Goal: Information Seeking & Learning: Learn about a topic

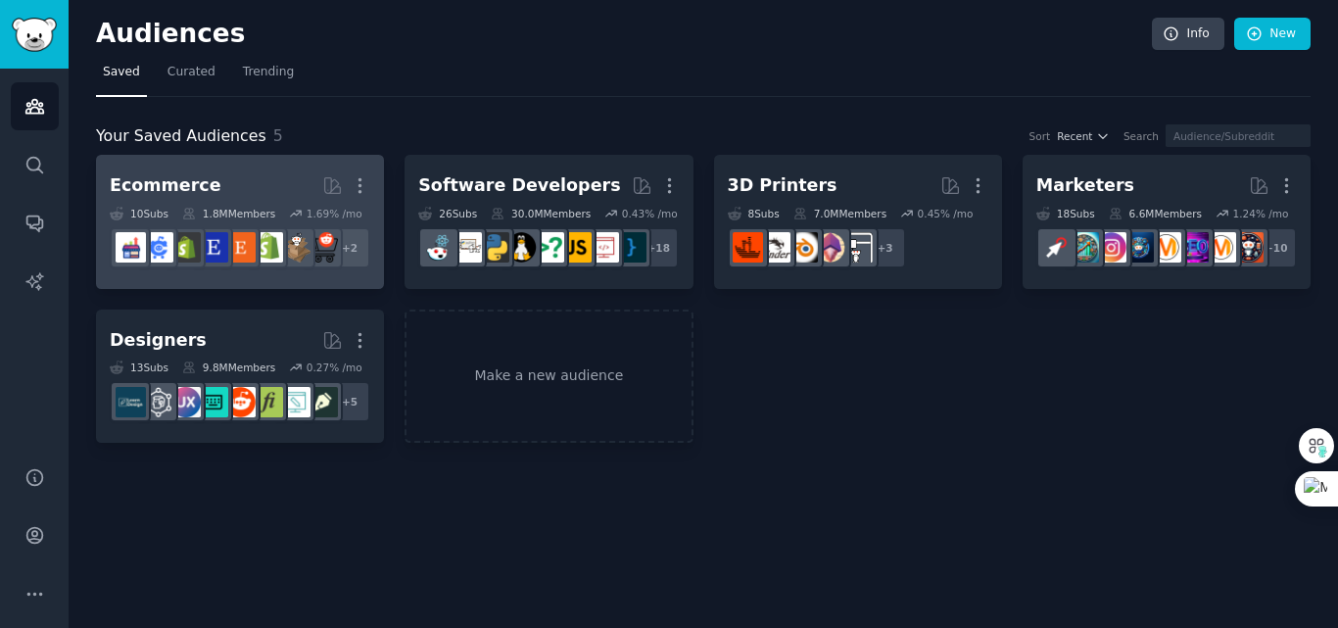
click at [242, 180] on h2 "Ecommerce More" at bounding box center [240, 186] width 261 height 34
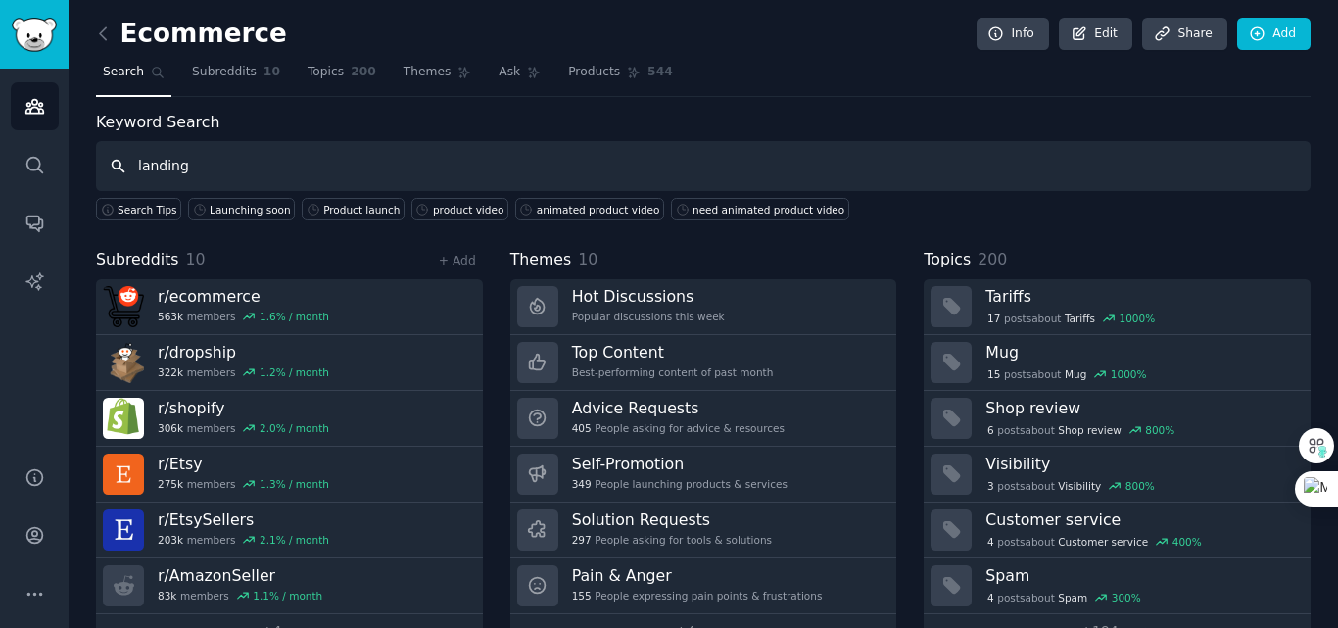
click at [416, 174] on input "landing" at bounding box center [703, 166] width 1215 height 50
type input "landing page"
